Goal: Task Accomplishment & Management: Manage account settings

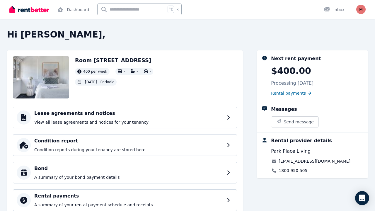
click at [308, 93] on icon at bounding box center [310, 93] width 4 height 4
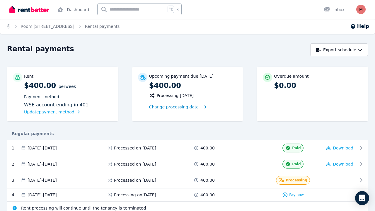
click at [200, 105] on icon at bounding box center [203, 107] width 6 height 4
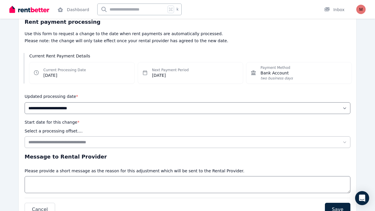
scroll to position [55, 0]
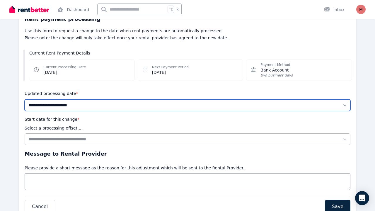
click at [170, 106] on select "**********" at bounding box center [188, 105] width 326 height 12
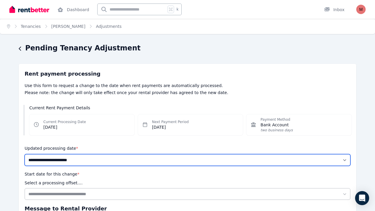
scroll to position [0, 0]
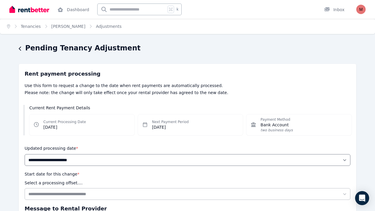
click at [82, 153] on div "**********" at bounding box center [188, 155] width 326 height 21
click at [22, 51] on div "Pending Tenancy Adjustment" at bounding box center [186, 48] width 334 height 11
click at [19, 50] on icon "button" at bounding box center [20, 48] width 3 height 5
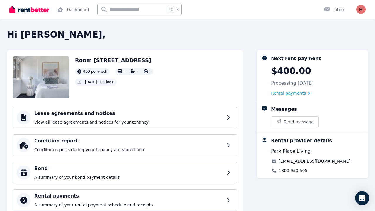
click at [113, 82] on span "[DATE] - Periodic" at bounding box center [99, 82] width 29 height 5
click at [194, 101] on div "Room [GEOGRAPHIC_DATA], Bondi 400 per week - - - [DATE] - Periodic Lease agreem…" at bounding box center [125, 160] width 236 height 221
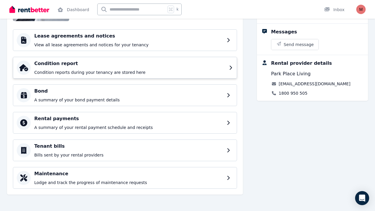
scroll to position [77, 0]
click at [120, 126] on p "A summary of your rental payment schedule and receipts" at bounding box center [129, 127] width 191 height 6
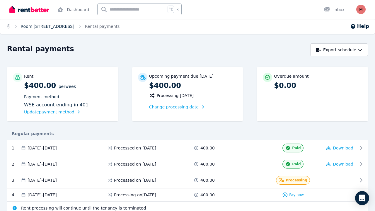
click at [51, 26] on link "Room [STREET_ADDRESS]" at bounding box center [48, 26] width 54 height 5
click at [9, 28] on icon "Breadcrumb" at bounding box center [8, 26] width 3 height 4
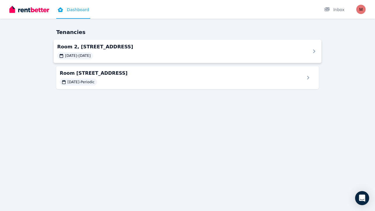
click at [123, 49] on span "Room 2, [STREET_ADDRESS]" at bounding box center [180, 46] width 246 height 7
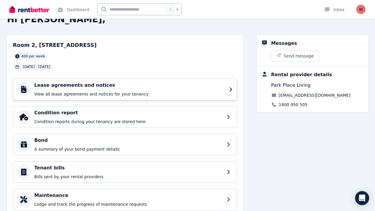
scroll to position [16, 0]
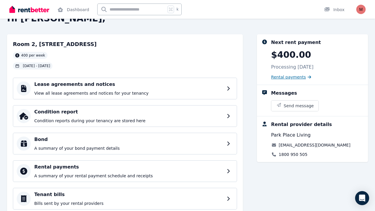
click at [289, 76] on span "Rental payments" at bounding box center [288, 77] width 35 height 6
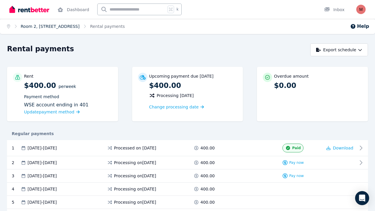
click at [44, 25] on link "Room 2, [STREET_ADDRESS]" at bounding box center [50, 26] width 59 height 5
click at [54, 24] on link "Room 2, [STREET_ADDRESS]" at bounding box center [50, 26] width 59 height 5
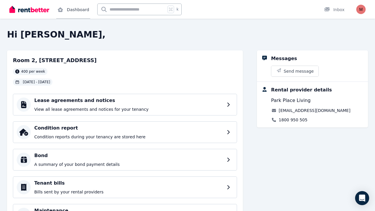
click at [72, 8] on link "Dashboard" at bounding box center [73, 9] width 34 height 19
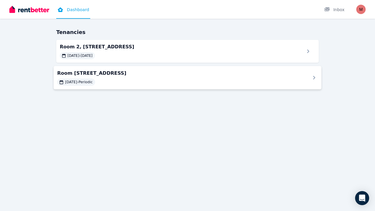
click at [104, 86] on div "Room [GEOGRAPHIC_DATA], Bondi [DATE] - Periodic" at bounding box center [188, 77] width 268 height 23
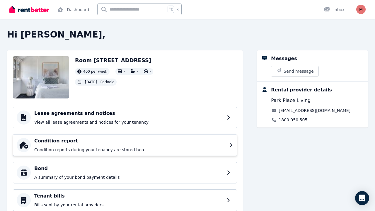
scroll to position [21, 0]
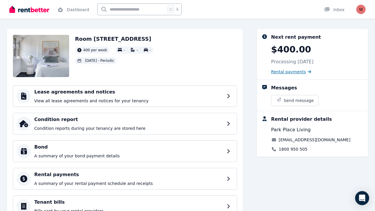
click at [284, 70] on span "Rental payments" at bounding box center [288, 72] width 35 height 6
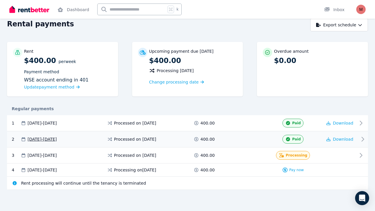
scroll to position [25, 0]
click at [325, 158] on div at bounding box center [339, 155] width 35 height 9
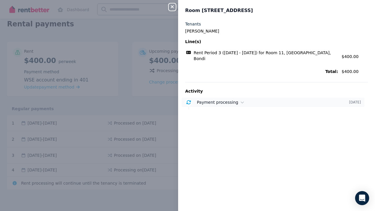
click at [229, 98] on div "Payment processing [DATE]" at bounding box center [273, 102] width 183 height 9
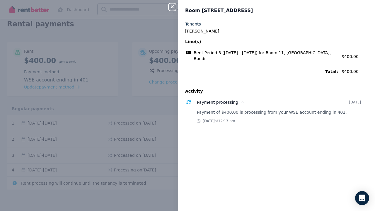
click at [172, 5] on icon "button" at bounding box center [172, 6] width 7 height 5
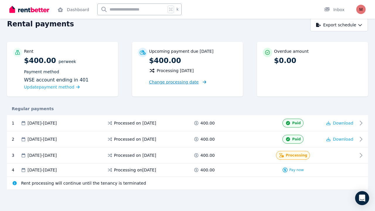
click at [182, 83] on span "Change processing date" at bounding box center [174, 82] width 50 height 6
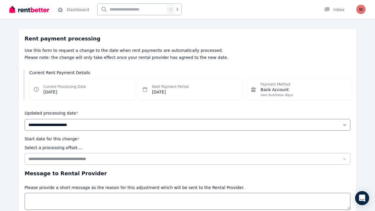
scroll to position [36, 0]
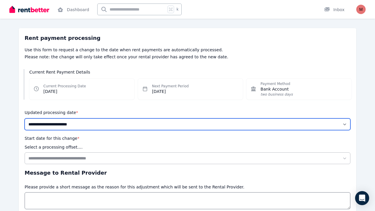
select select "*******"
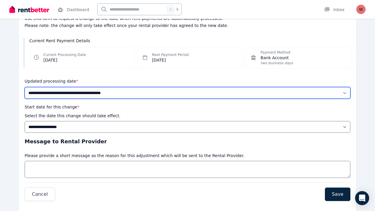
scroll to position [76, 0]
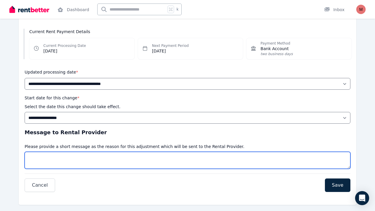
click at [103, 158] on textarea "Message" at bounding box center [188, 160] width 326 height 17
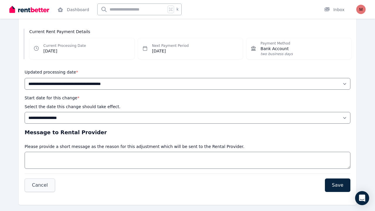
click at [42, 188] on span "Cancel" at bounding box center [40, 185] width 16 height 7
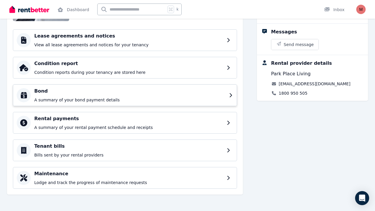
scroll to position [77, 0]
click at [98, 182] on p "Lodge and track the progress of maintenance requests" at bounding box center [129, 183] width 191 height 6
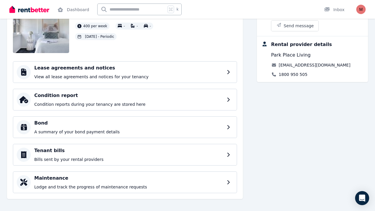
scroll to position [44, 0]
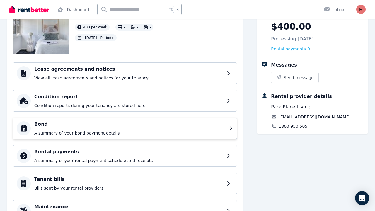
click at [86, 130] on div "Bond A summary of your bond payment details" at bounding box center [129, 128] width 191 height 15
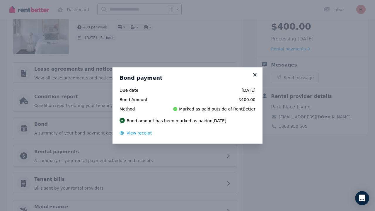
click at [255, 74] on icon at bounding box center [255, 74] width 6 height 5
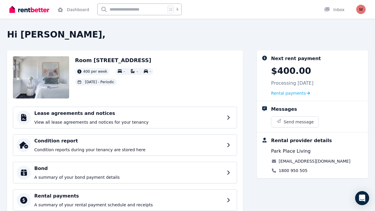
scroll to position [0, 0]
click at [343, 12] on div "Inbox" at bounding box center [334, 10] width 21 height 6
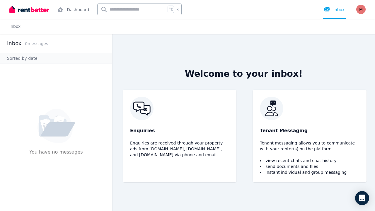
click at [365, 12] on div "Open user menu" at bounding box center [360, 9] width 9 height 9
click at [361, 10] on img "button" at bounding box center [360, 9] width 9 height 9
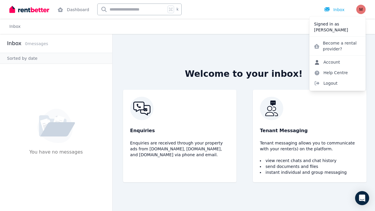
click at [336, 64] on link "Account" at bounding box center [326, 62] width 35 height 11
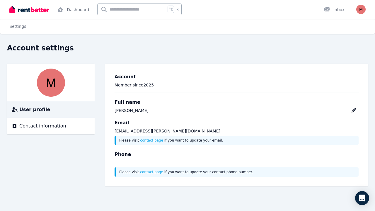
click at [361, 8] on img "button" at bounding box center [360, 9] width 9 height 9
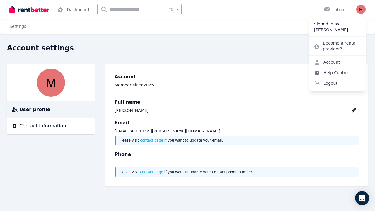
click at [334, 71] on link "Help Centre" at bounding box center [330, 72] width 43 height 11
click at [327, 75] on link "Help Centre" at bounding box center [330, 72] width 43 height 11
click at [79, 11] on link "Dashboard" at bounding box center [73, 9] width 34 height 19
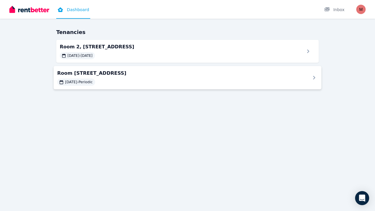
click at [126, 82] on div "[DATE] - Periodic" at bounding box center [180, 82] width 246 height 7
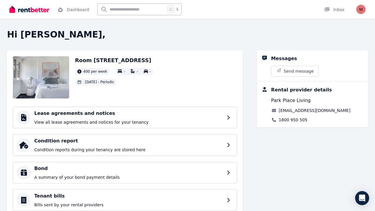
click at [114, 83] on span "[DATE] - Periodic" at bounding box center [99, 82] width 29 height 5
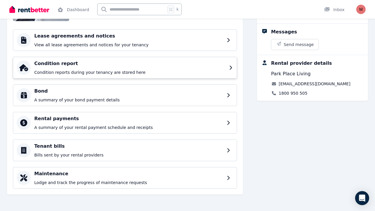
scroll to position [77, 0]
click at [110, 76] on div "Condition report Condition reports during your tenancy are stored here" at bounding box center [125, 68] width 224 height 22
click at [88, 124] on div "Rental payments A summary of your rental payment schedule and receipts" at bounding box center [129, 122] width 191 height 15
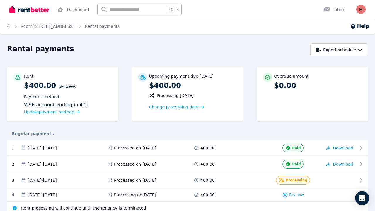
scroll to position [4, 0]
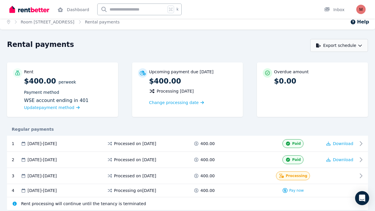
click at [356, 47] on button "Export schedule" at bounding box center [339, 45] width 58 height 13
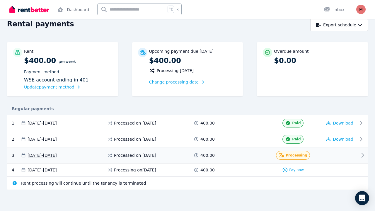
scroll to position [25, 0]
click at [64, 87] on span "Update payment method" at bounding box center [49, 87] width 50 height 5
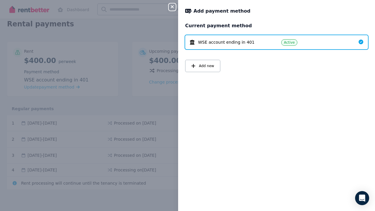
click at [175, 10] on button "Close panel" at bounding box center [172, 7] width 7 height 7
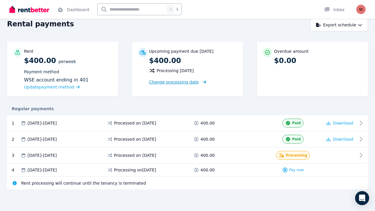
click at [171, 80] on span "Change processing date" at bounding box center [174, 82] width 50 height 6
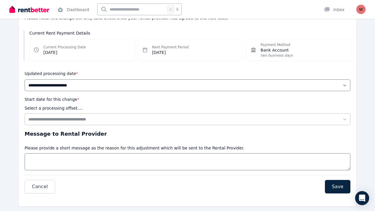
scroll to position [75, 0]
click at [271, 51] on span "Bank Account" at bounding box center [276, 50] width 32 height 6
click at [185, 50] on dd "[DATE]" at bounding box center [170, 52] width 37 height 6
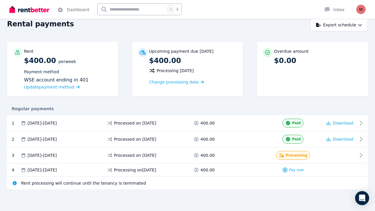
scroll to position [25, 0]
click at [14, 183] on icon at bounding box center [15, 183] width 4 height 4
